Goal: Task Accomplishment & Management: Use online tool/utility

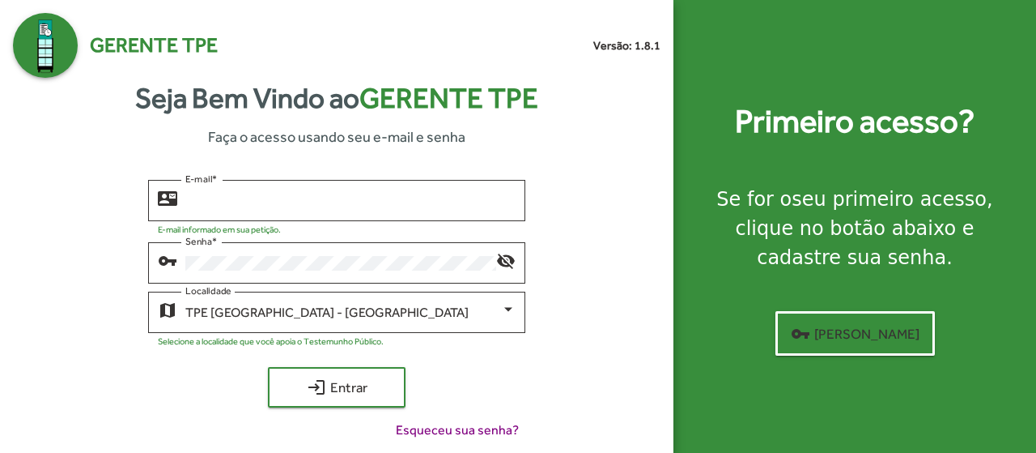
type input "**********"
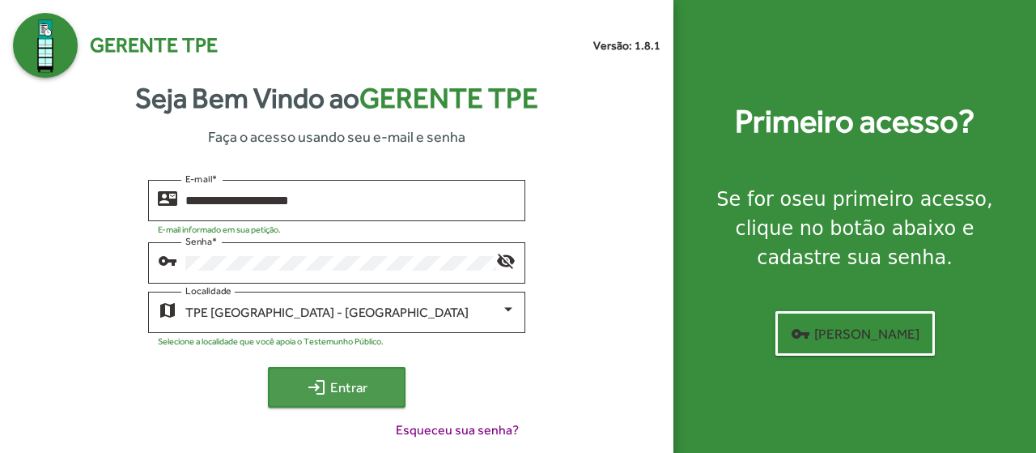
click at [342, 386] on span "login Entrar" at bounding box center [337, 386] width 108 height 29
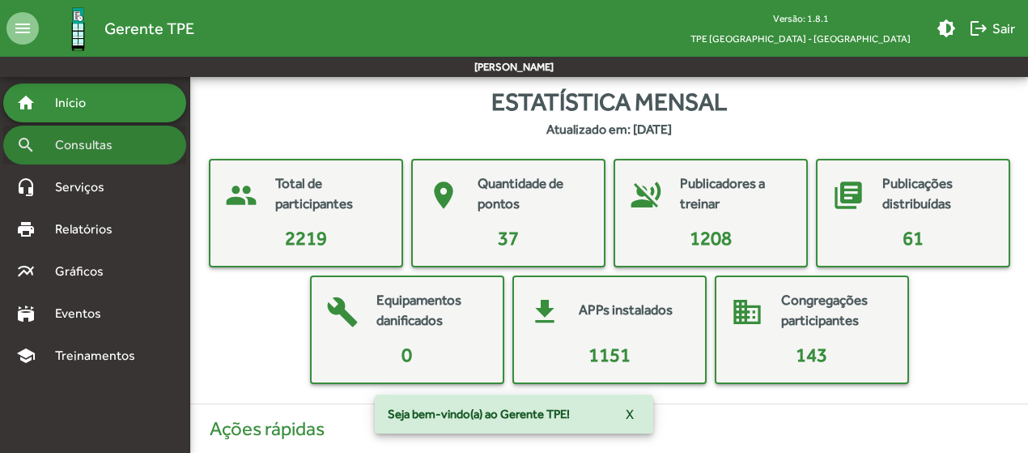
click at [99, 148] on span "Consultas" at bounding box center [89, 144] width 88 height 19
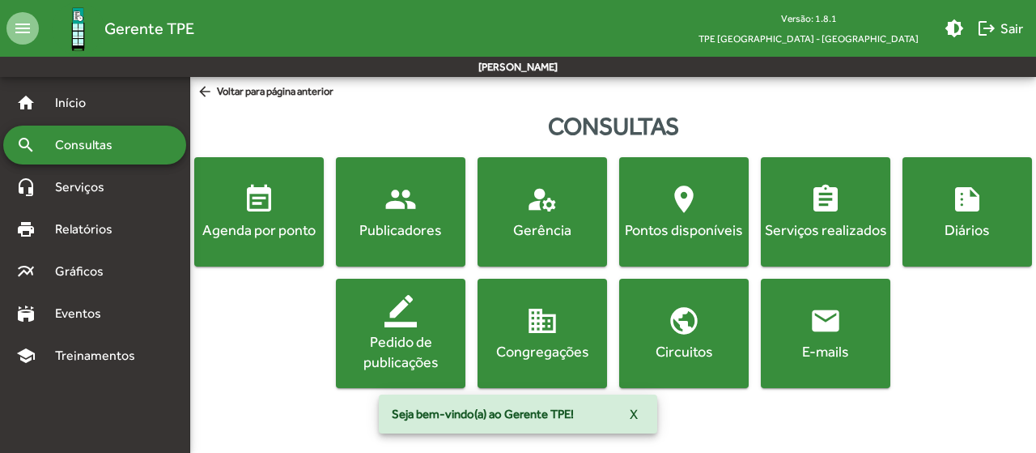
click at [269, 223] on div "Agenda por ponto" at bounding box center [259, 229] width 123 height 20
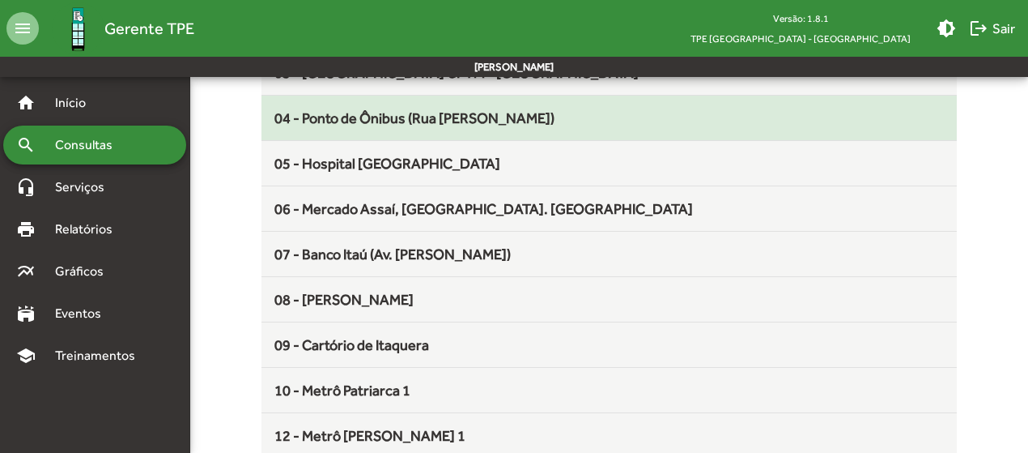
scroll to position [324, 0]
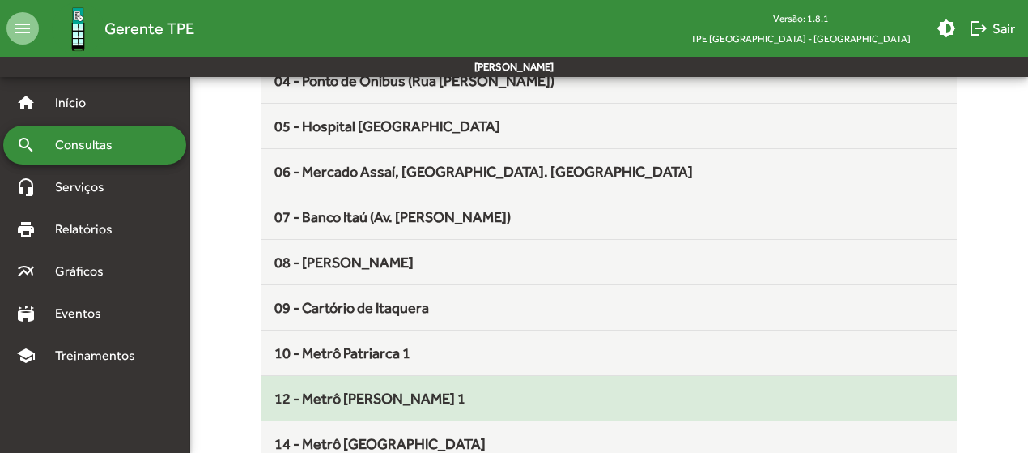
click at [411, 398] on span "12 - Metrô [PERSON_NAME] 1" at bounding box center [369, 397] width 191 height 17
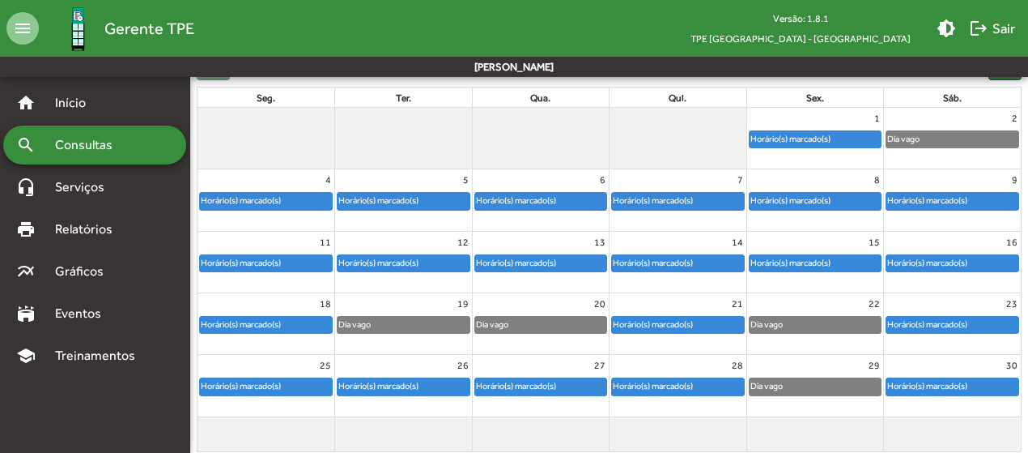
scroll to position [217, 0]
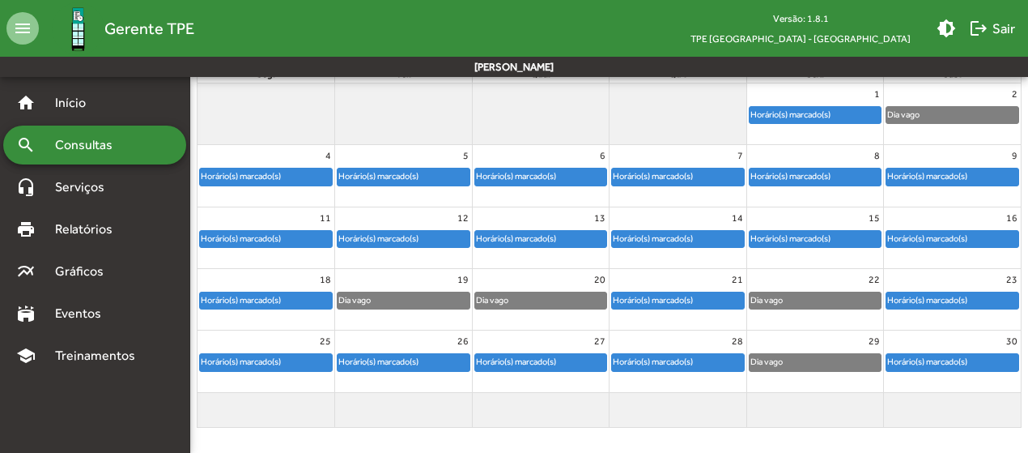
click at [554, 297] on div "Dia vago" at bounding box center [541, 300] width 132 height 16
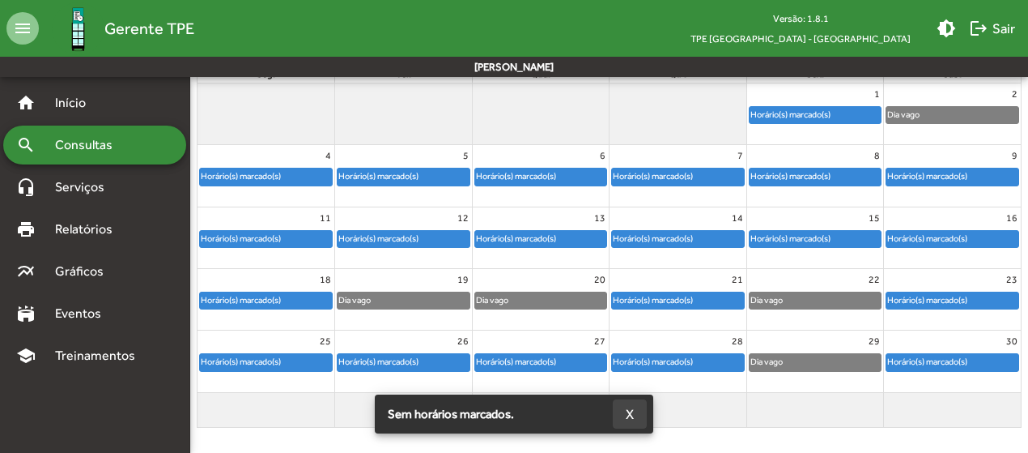
click at [631, 412] on span "X" at bounding box center [630, 413] width 8 height 29
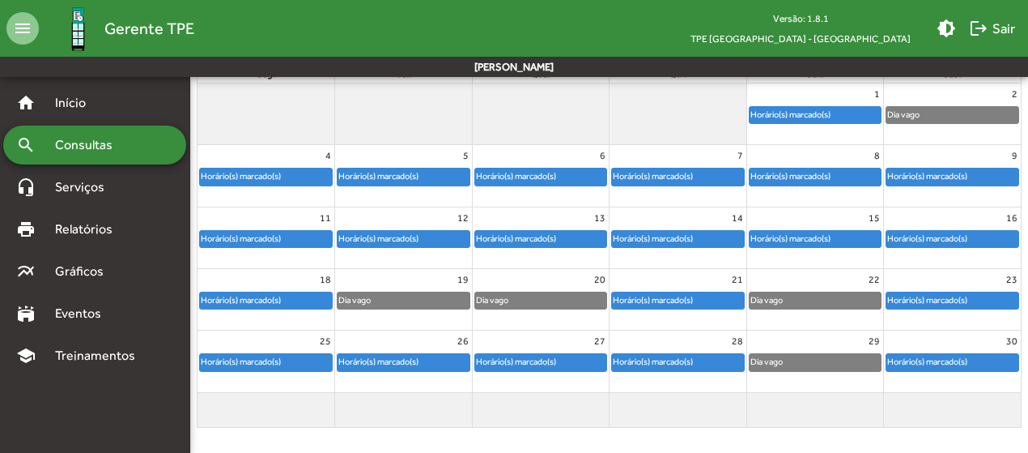
click at [628, 302] on div "Horário(s) marcado(s)" at bounding box center [653, 299] width 82 height 15
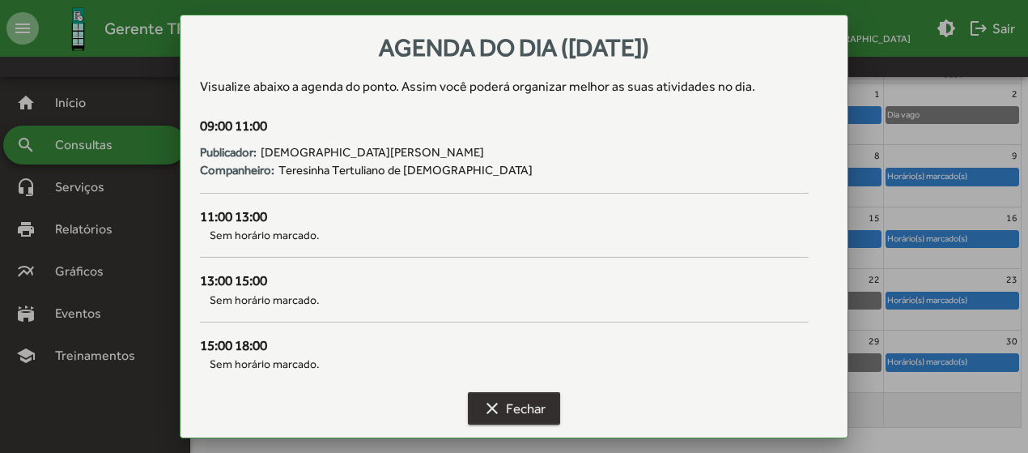
click at [531, 397] on span "clear Fechar" at bounding box center [514, 407] width 63 height 29
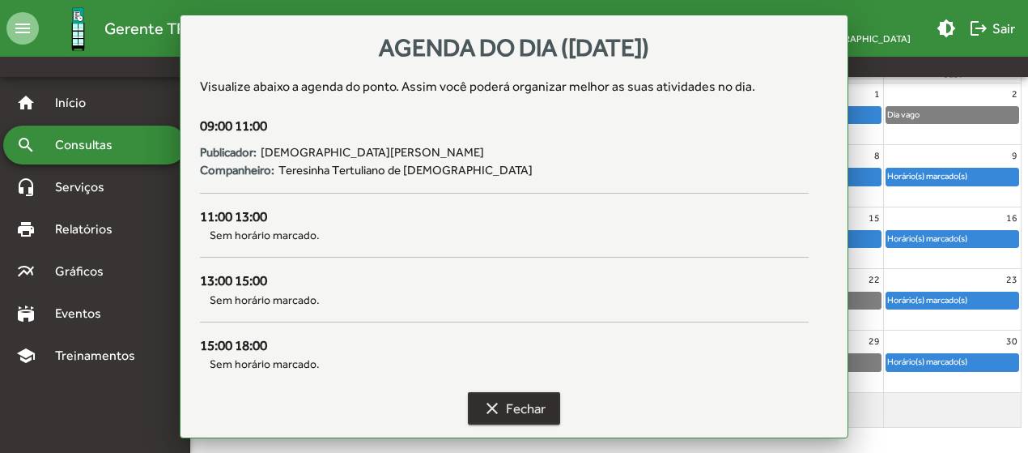
scroll to position [217, 0]
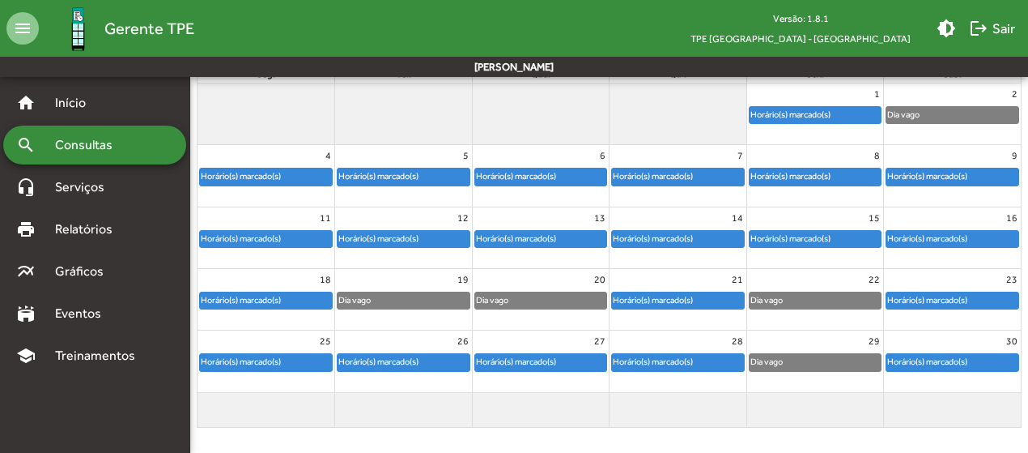
click at [519, 298] on div "Dia vago" at bounding box center [541, 300] width 132 height 16
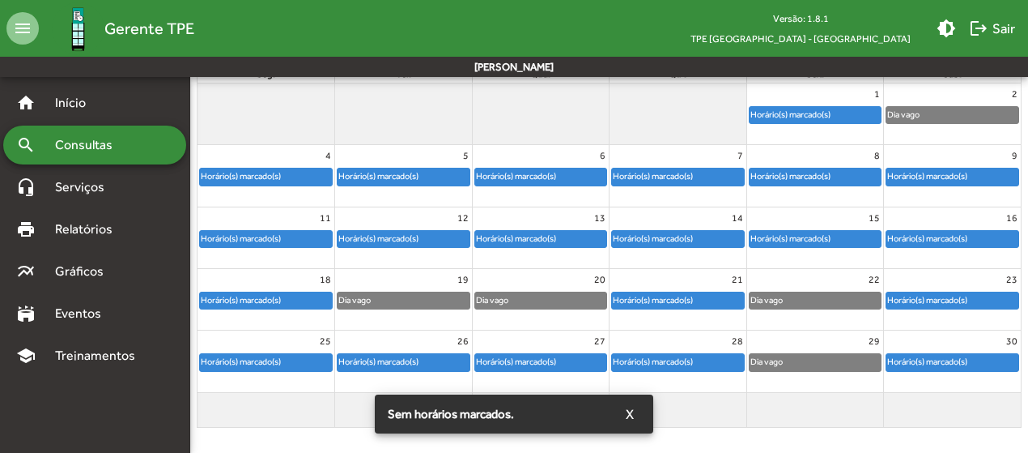
click at [637, 412] on button "X" at bounding box center [630, 413] width 34 height 29
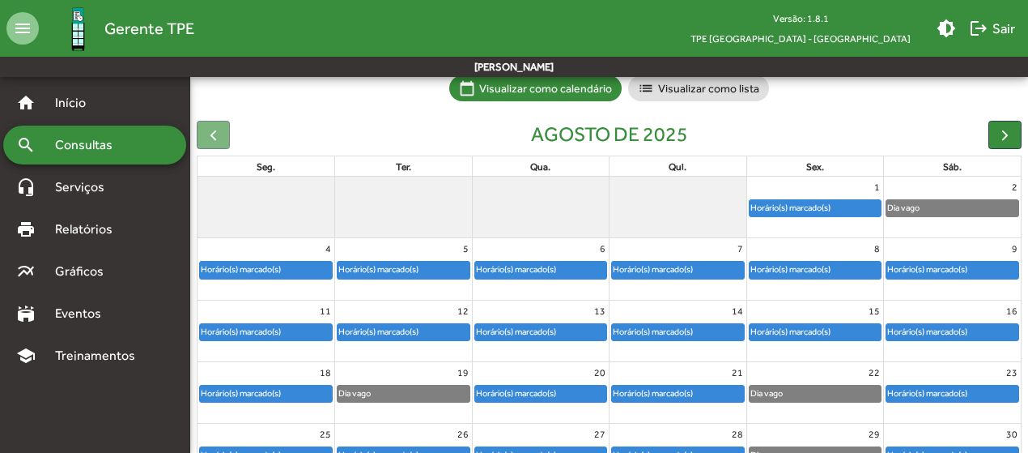
scroll to position [162, 0]
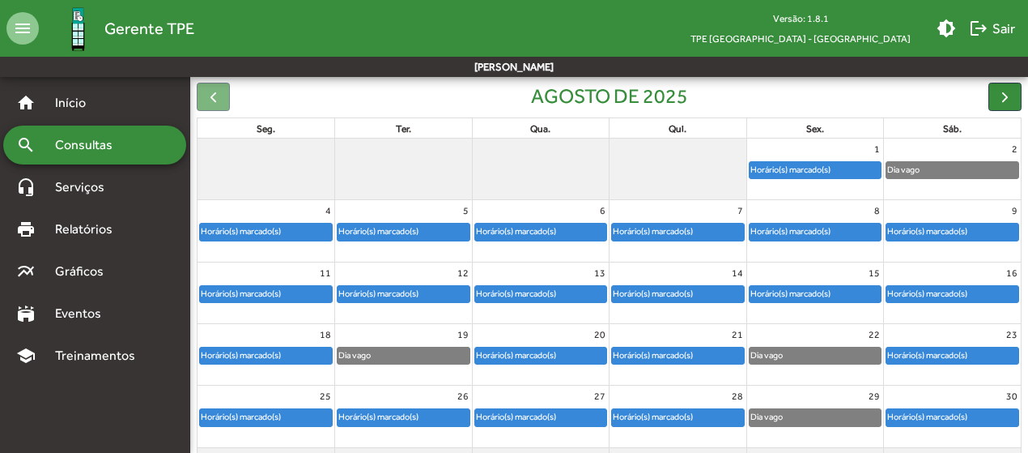
click at [576, 347] on div "Horário(s) marcado(s)" at bounding box center [541, 355] width 132 height 16
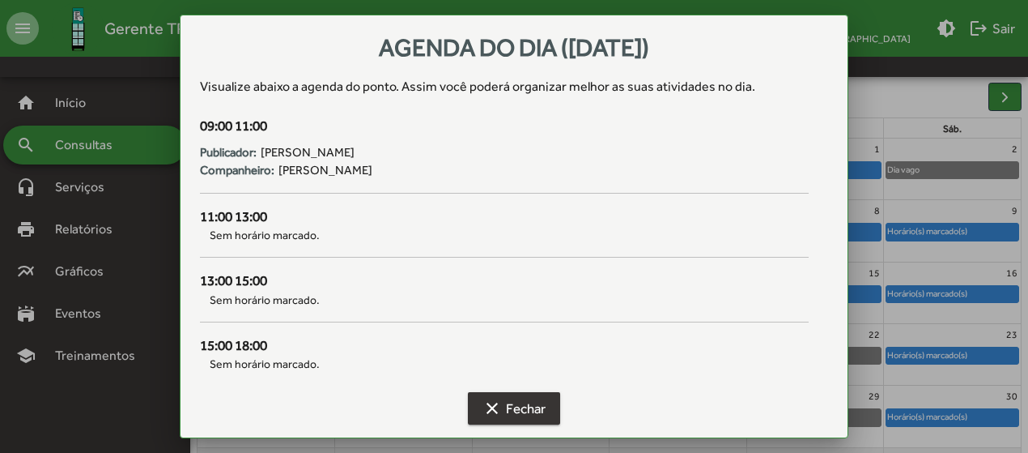
click at [534, 399] on span "clear Fechar" at bounding box center [514, 407] width 63 height 29
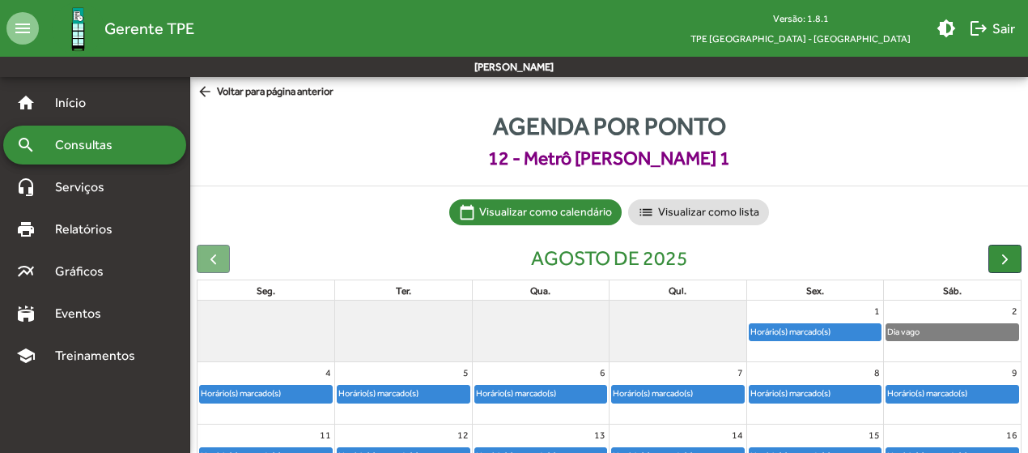
scroll to position [162, 0]
